Goal: Transaction & Acquisition: Purchase product/service

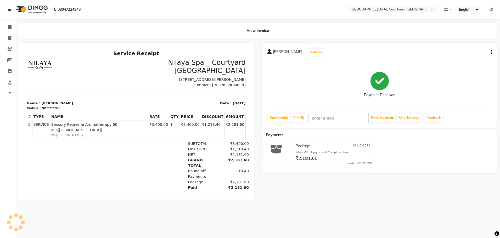
select select "service"
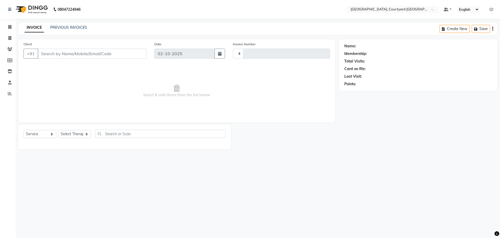
type input "0652"
select select "7754"
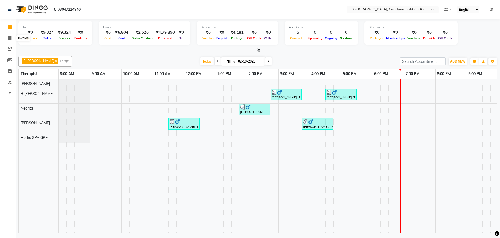
click at [8, 39] on span at bounding box center [9, 38] width 9 height 6
select select "service"
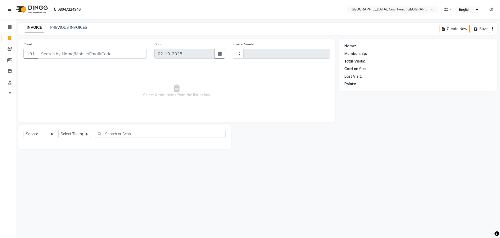
type input "0652"
select select "7754"
click at [12, 48] on icon at bounding box center [9, 49] width 5 height 4
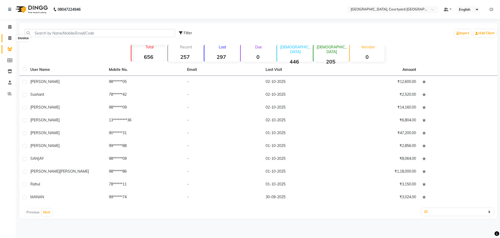
click at [10, 38] on icon at bounding box center [9, 38] width 3 height 4
select select "service"
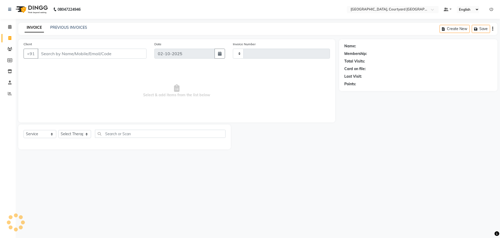
type input "0652"
select select "7754"
select select "membership"
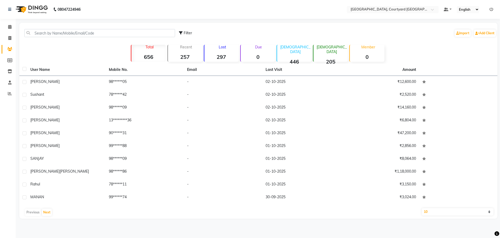
select select "service"
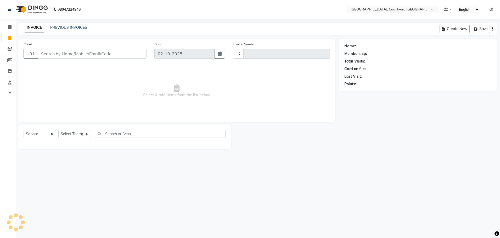
type input "0652"
select select "7754"
select select "membership"
click at [13, 27] on span at bounding box center [9, 27] width 9 height 6
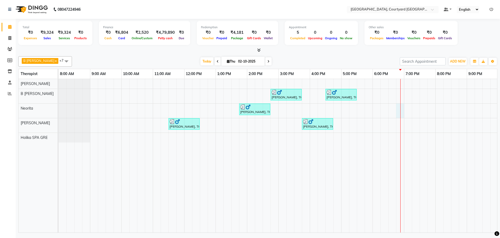
click at [400, 112] on div "[PERSON_NAME], TK02, 02:45 PM-03:45 PM, Deep Tissue Repair Therapy 60 Min([DEMO…" at bounding box center [310, 156] width 503 height 154
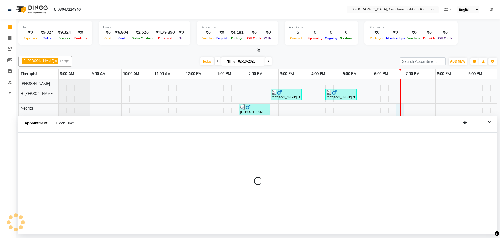
select select "70581"
select select "tentative"
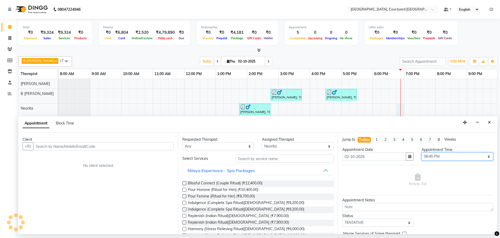
click at [487, 157] on select "Select 09:00 AM 09:15 AM 09:30 AM 09:45 AM 10:00 AM 10:15 AM 10:30 AM 10:45 AM …" at bounding box center [458, 157] width 72 height 8
select select "1140"
click at [422, 153] on select "Select 09:00 AM 09:15 AM 09:30 AM 09:45 AM 10:00 AM 10:15 AM 10:30 AM 10:45 AM …" at bounding box center [458, 157] width 72 height 8
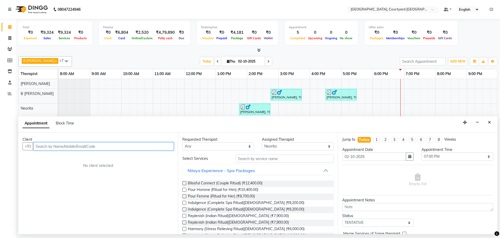
click at [56, 147] on input "text" at bounding box center [103, 146] width 141 height 8
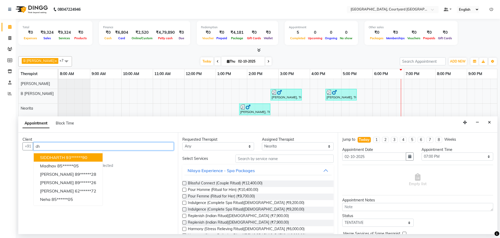
type input "d"
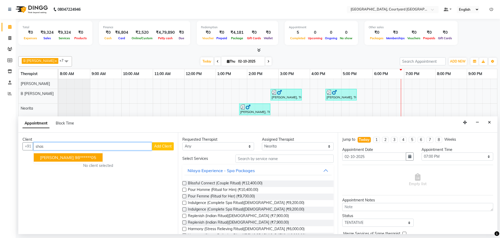
click at [75, 157] on ngb-highlight "98******05" at bounding box center [85, 157] width 21 height 5
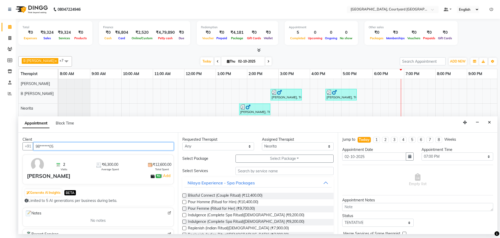
type input "98******05"
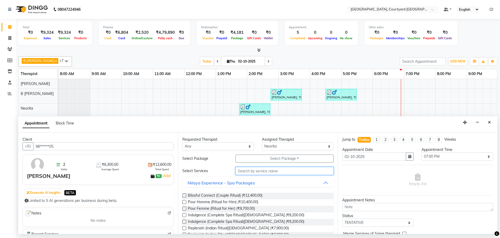
click at [251, 172] on input "text" at bounding box center [285, 171] width 98 height 8
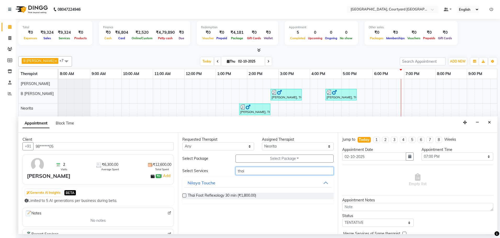
type input "thai"
click at [186, 195] on label at bounding box center [185, 196] width 4 height 4
click at [186, 195] on input "checkbox" at bounding box center [184, 196] width 3 height 3
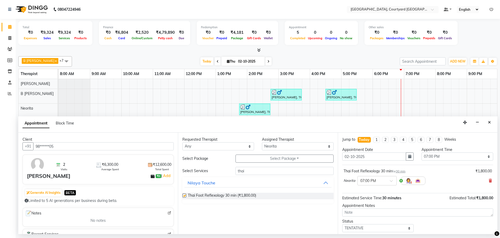
checkbox input "false"
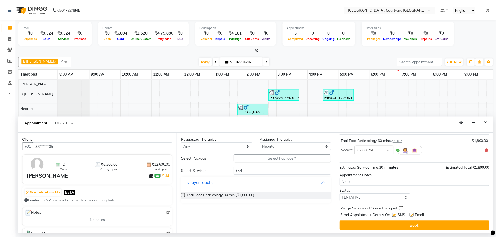
scroll to position [31, 0]
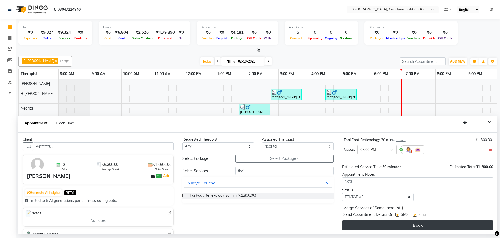
click at [417, 225] on button "Book" at bounding box center [418, 225] width 151 height 9
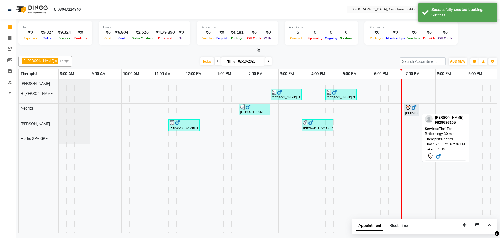
click at [408, 115] on div "[PERSON_NAME], TK05, 07:00 PM-07:30 PM, Thai Foot Reflexology 30 min" at bounding box center [412, 109] width 14 height 11
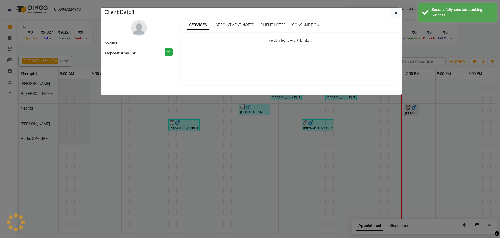
select select "7"
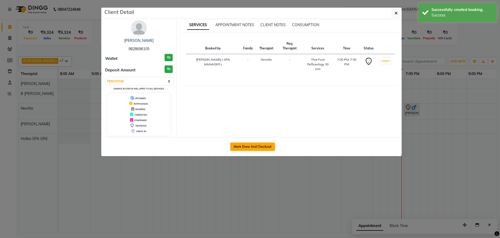
click at [254, 143] on button "Mark Done And Checkout" at bounding box center [252, 147] width 45 height 8
select select "7754"
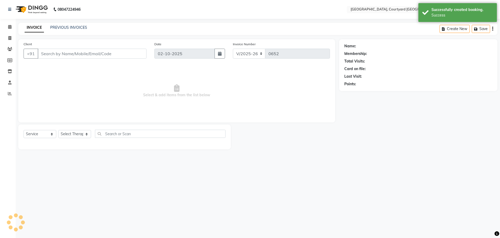
select select "membership"
type input "98******05"
select select "70581"
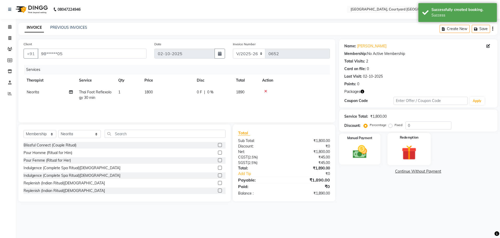
click at [414, 146] on img at bounding box center [409, 152] width 24 height 19
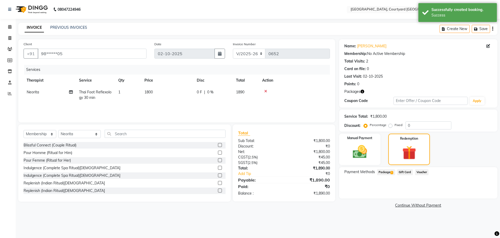
click at [389, 173] on span "Package 1" at bounding box center [386, 172] width 18 height 6
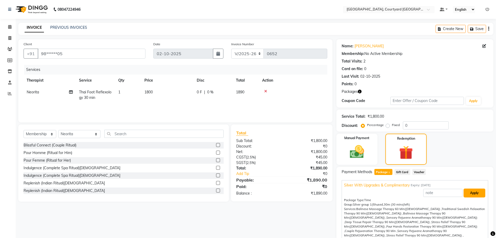
click at [472, 194] on button "Apply" at bounding box center [475, 193] width 22 height 9
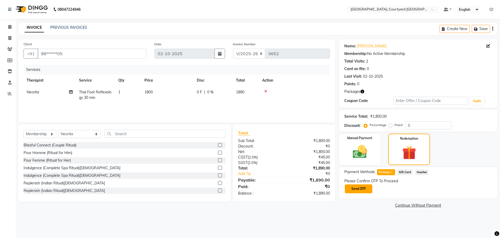
click at [362, 191] on button "Send OTP" at bounding box center [358, 189] width 27 height 9
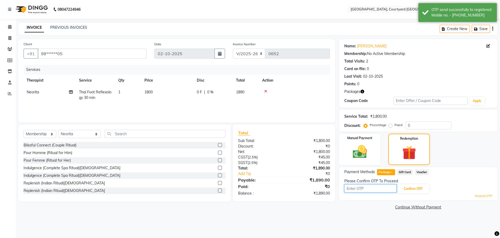
drag, startPoint x: 362, startPoint y: 190, endPoint x: 365, endPoint y: 189, distance: 3.4
click at [362, 190] on input "text" at bounding box center [371, 189] width 52 height 8
type input "3853"
click at [418, 190] on button "Confirm OTP" at bounding box center [413, 189] width 32 height 9
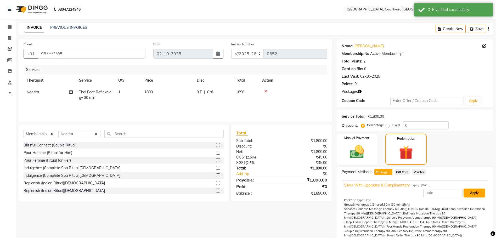
click at [471, 195] on button "Apply" at bounding box center [475, 193] width 22 height 9
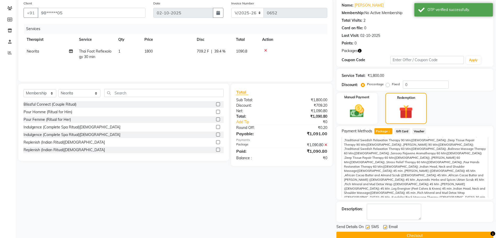
scroll to position [51, 0]
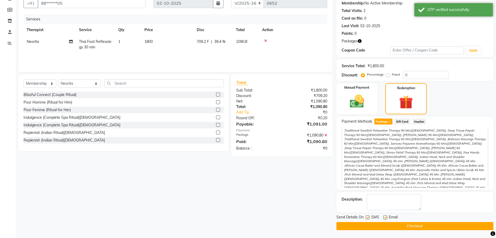
click at [403, 225] on button "Checkout" at bounding box center [415, 226] width 157 height 8
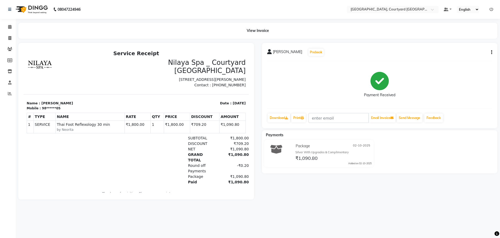
select select "7754"
select select "service"
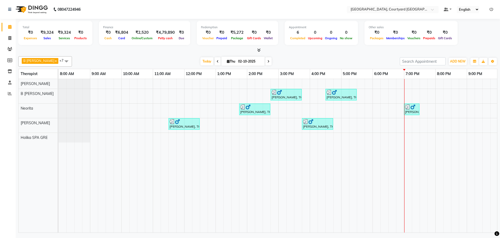
select select "service"
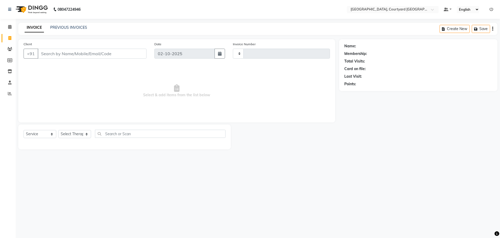
type input "0653"
select select "7754"
select select "membership"
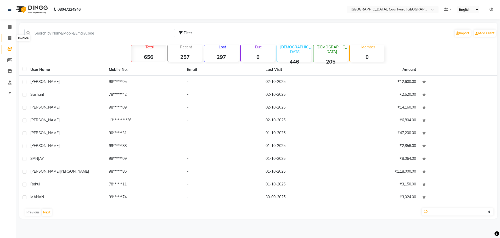
click at [10, 36] on icon at bounding box center [9, 38] width 3 height 4
select select "7754"
select select "service"
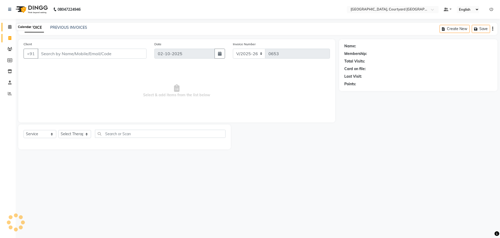
click at [9, 28] on icon at bounding box center [9, 27] width 3 height 4
